Goal: Task Accomplishment & Management: Manage account settings

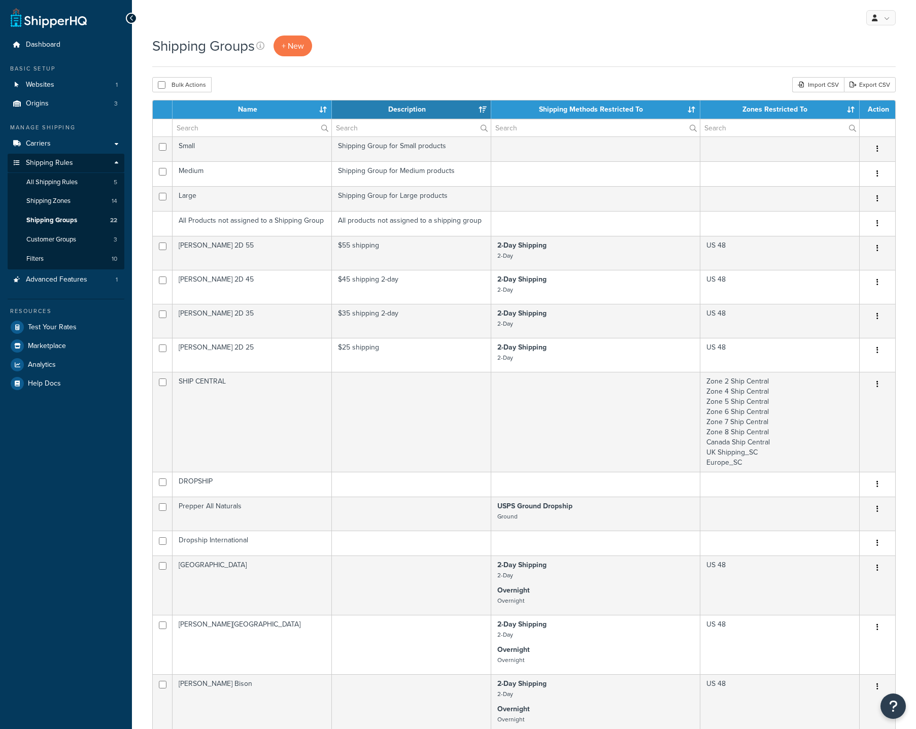
select select "15"
click at [51, 143] on link "Carriers" at bounding box center [66, 143] width 117 height 19
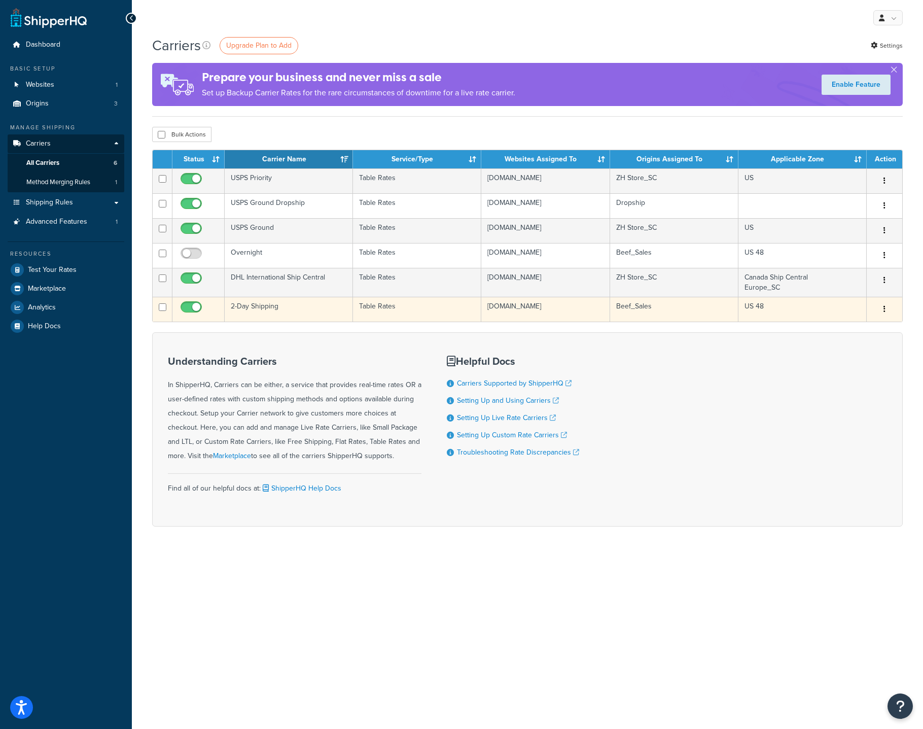
click at [313, 312] on td "2-Day Shipping" at bounding box center [289, 309] width 128 height 25
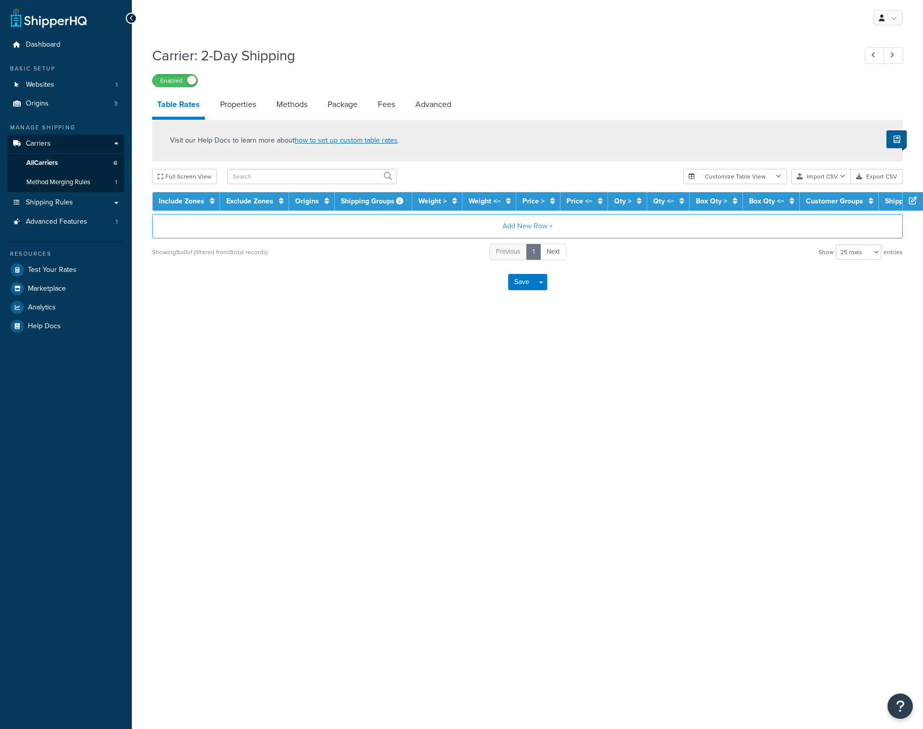
select select "25"
